Goal: Task Accomplishment & Management: Manage account settings

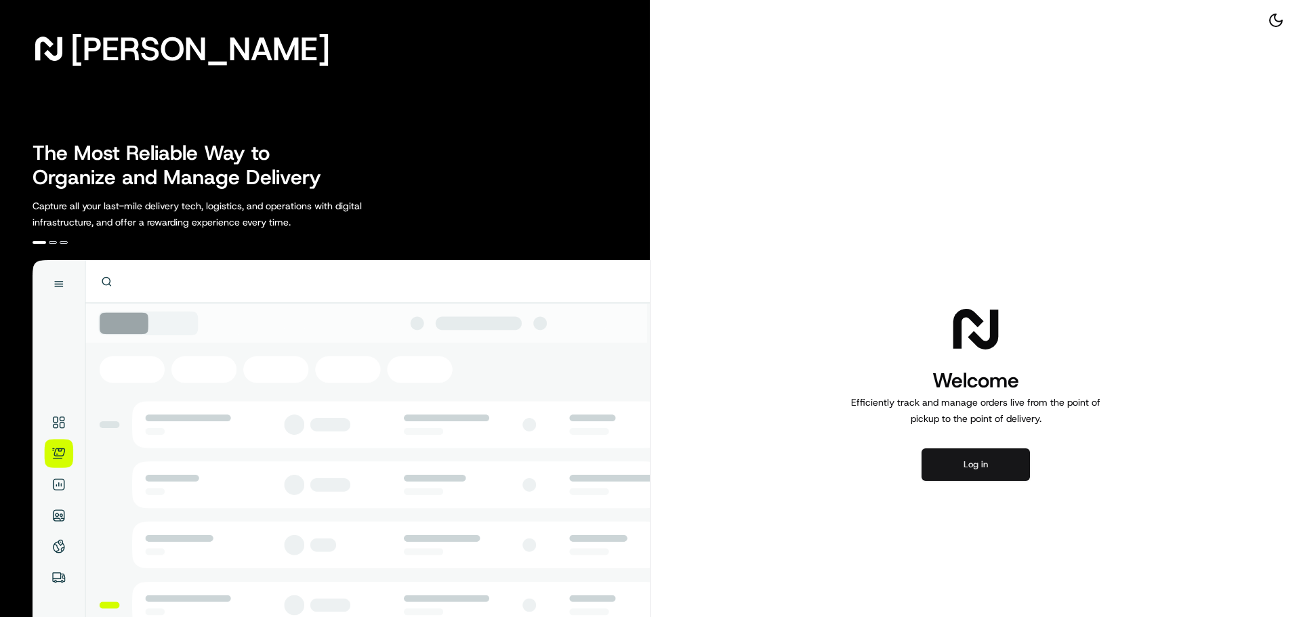
click at [985, 468] on button "Log in" at bounding box center [976, 465] width 108 height 33
